Goal: Task Accomplishment & Management: Manage account settings

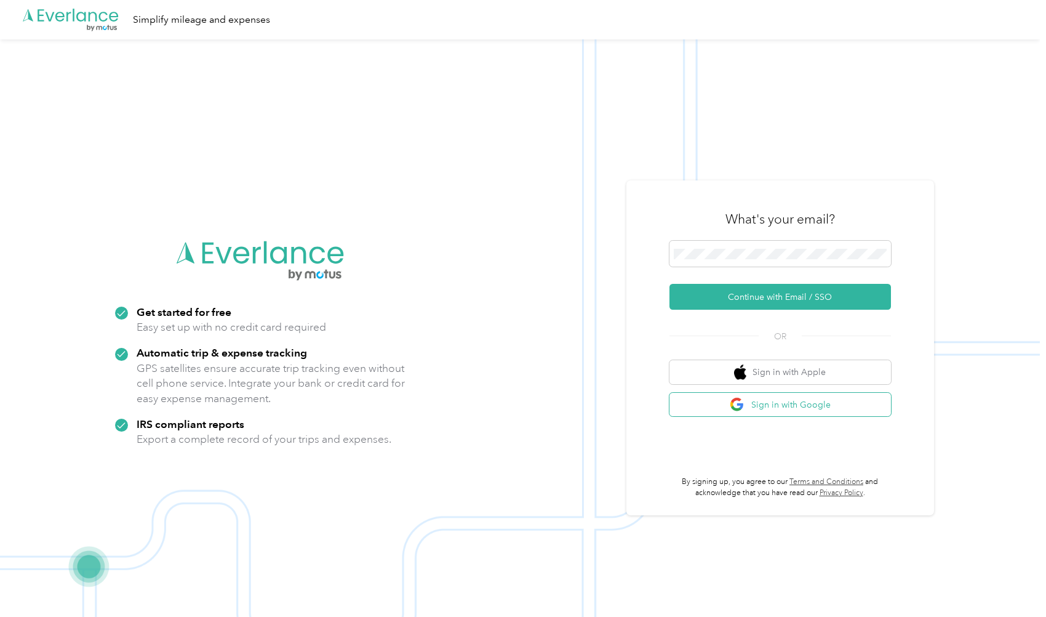
click at [806, 408] on button "Sign in with Google" at bounding box center [781, 405] width 222 height 24
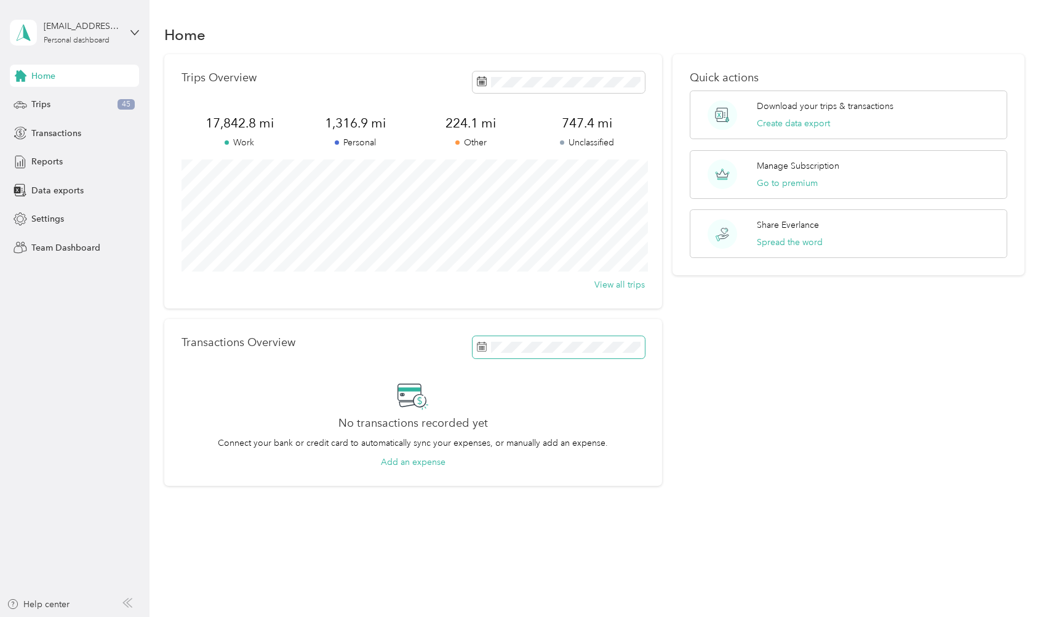
click at [547, 305] on div "Trips Overview 17,842.8 mi Work 1,316.9 mi Personal 224.1 mi Other 747.4 mi Unc…" at bounding box center [412, 270] width 497 height 432
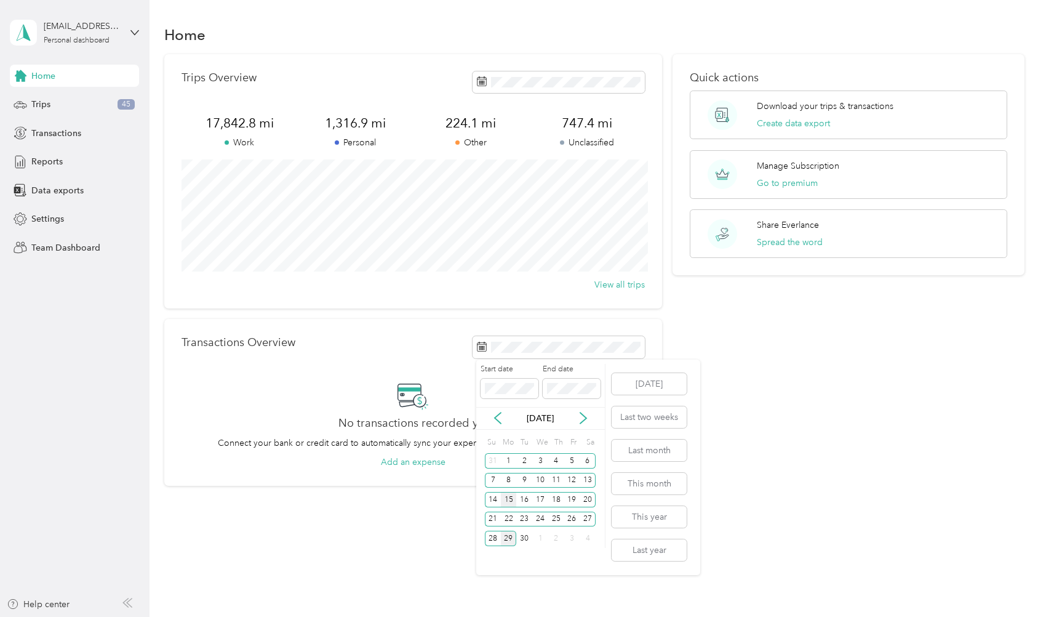
click at [509, 500] on div "15" at bounding box center [509, 499] width 16 height 15
click at [524, 498] on div "16" at bounding box center [524, 499] width 16 height 15
click at [496, 502] on div "14" at bounding box center [493, 499] width 16 height 15
click at [521, 501] on div "16" at bounding box center [524, 499] width 16 height 15
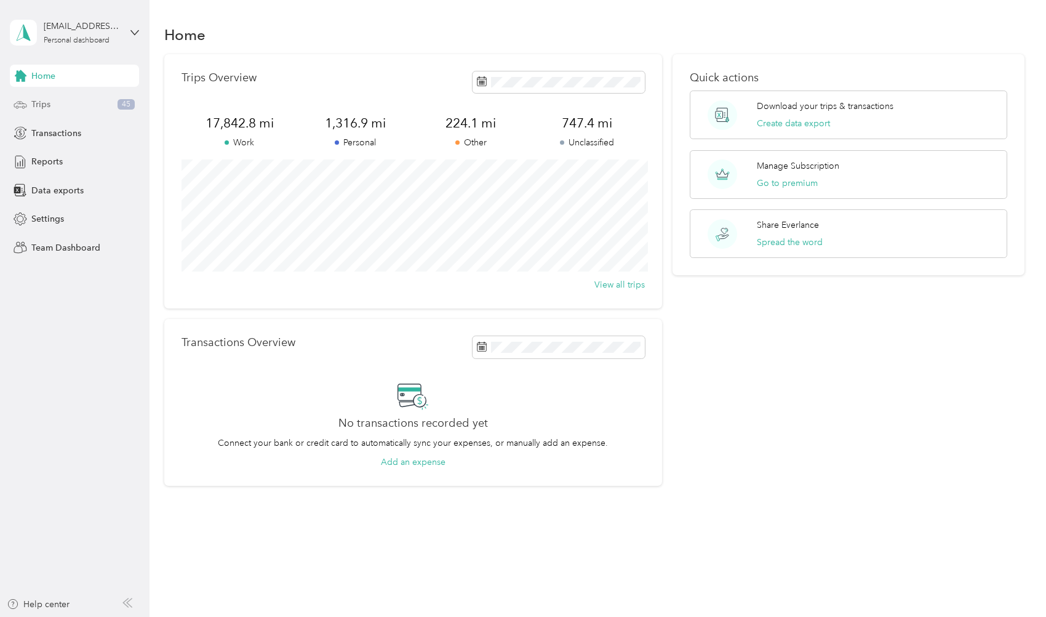
click at [69, 114] on div "Trips 45" at bounding box center [74, 105] width 129 height 22
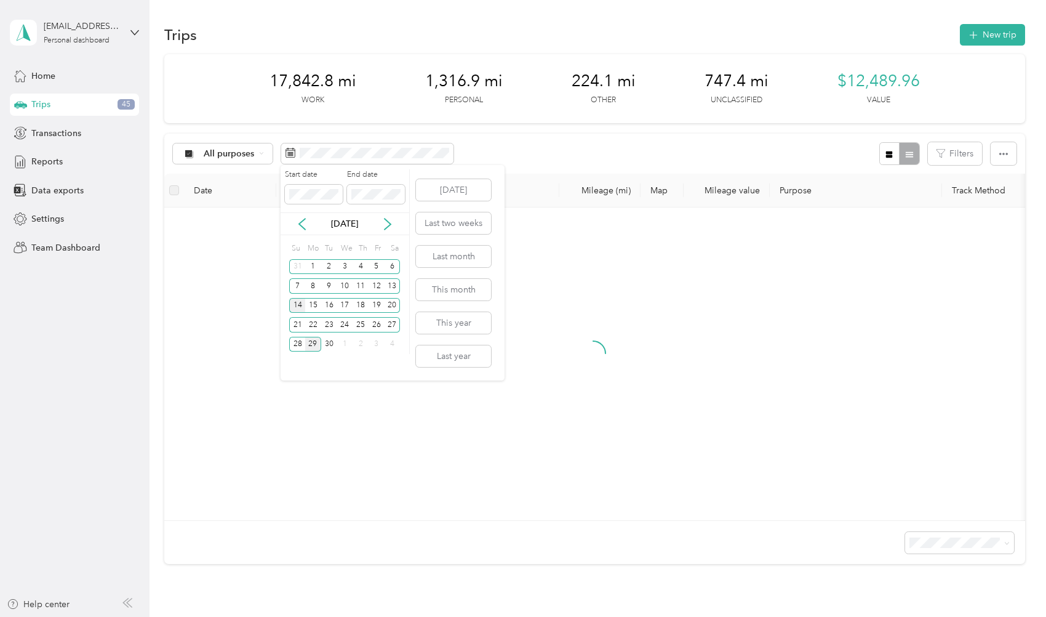
click at [296, 307] on div "14" at bounding box center [297, 305] width 16 height 15
click at [337, 308] on div "17" at bounding box center [345, 305] width 16 height 15
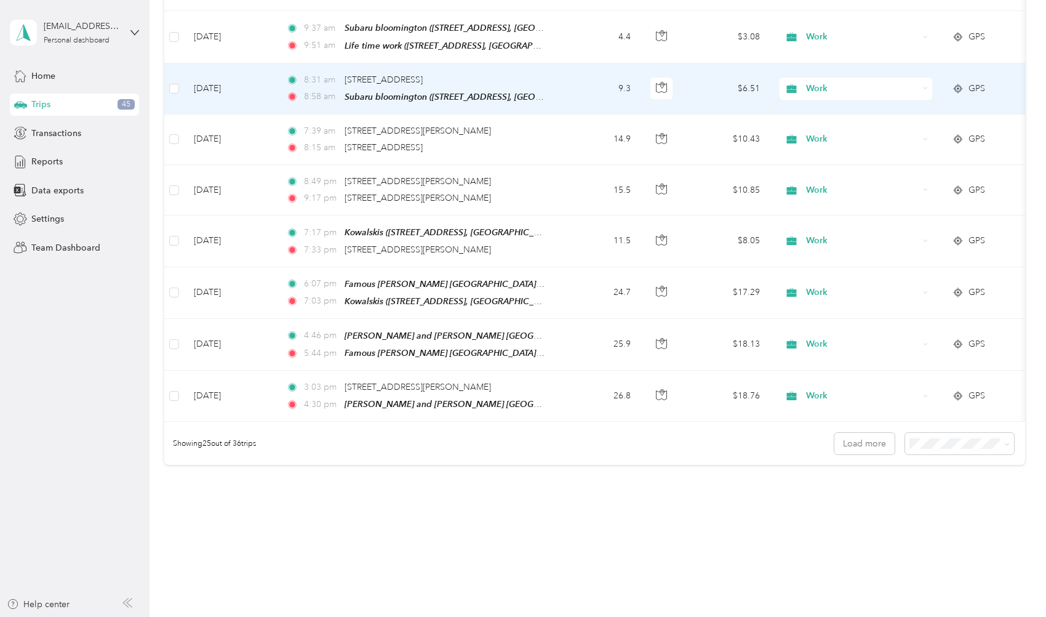
scroll to position [1079, 0]
